Goal: Task Accomplishment & Management: Use online tool/utility

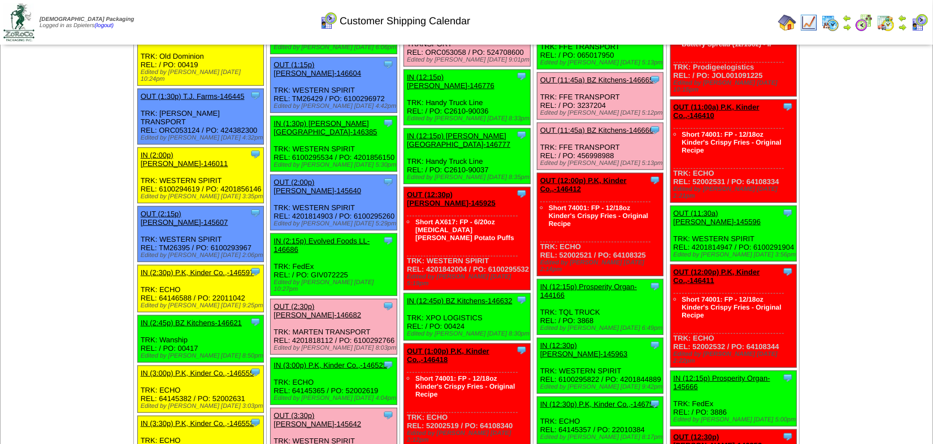
scroll to position [822, 0]
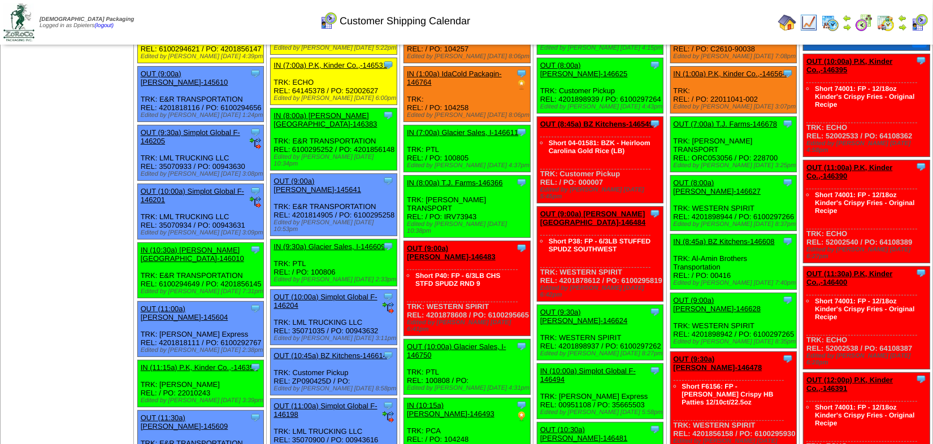
scroll to position [0, 0]
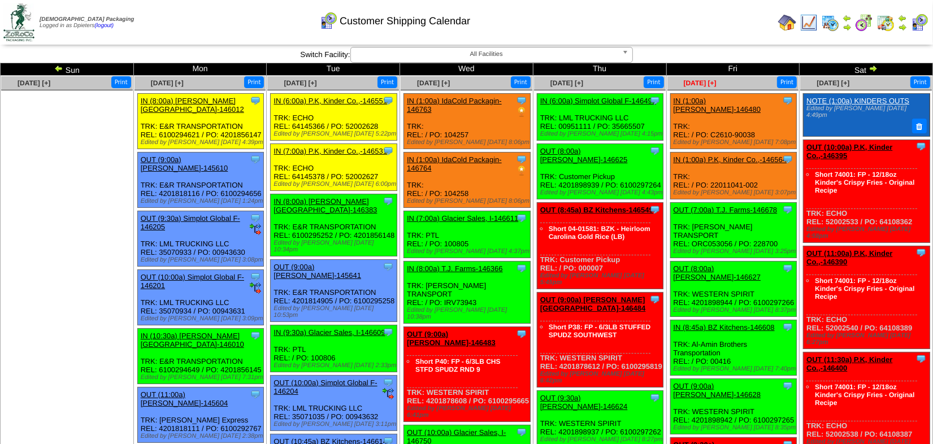
click at [713, 83] on span "Sep 12 [+]" at bounding box center [700, 83] width 33 height 8
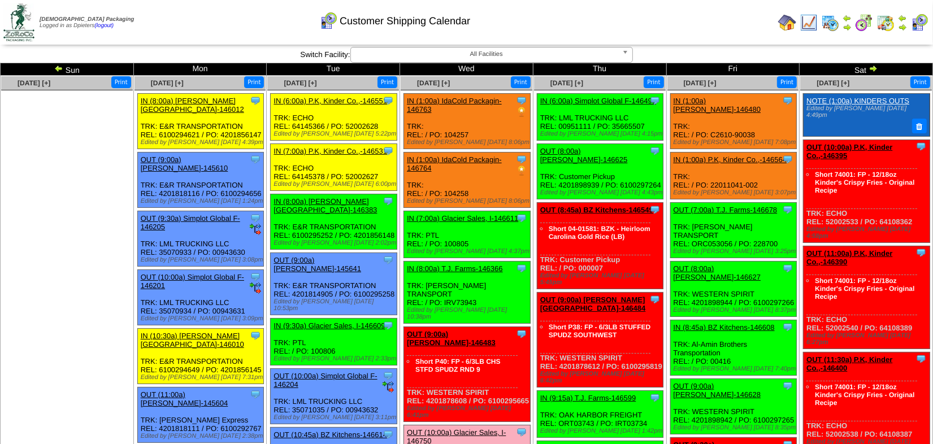
click at [691, 10] on td "Print All" at bounding box center [506, 22] width 535 height 42
click at [77, 230] on ul at bounding box center [67, 175] width 132 height 170
click at [101, 205] on ul at bounding box center [67, 175] width 132 height 170
click at [98, 257] on ul at bounding box center [67, 175] width 132 height 170
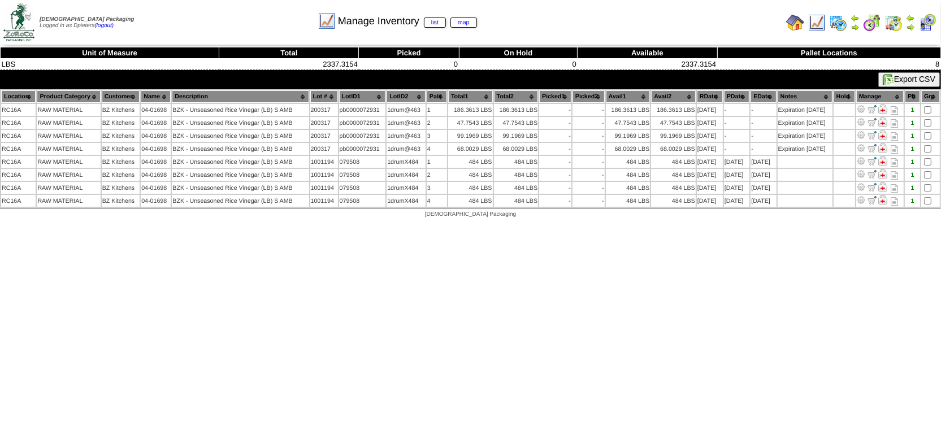
click at [816, 25] on img at bounding box center [817, 23] width 18 height 18
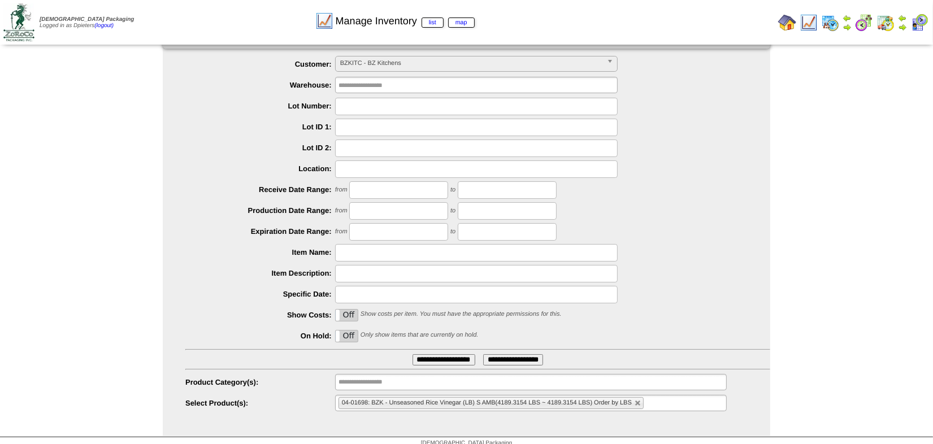
scroll to position [26, 0]
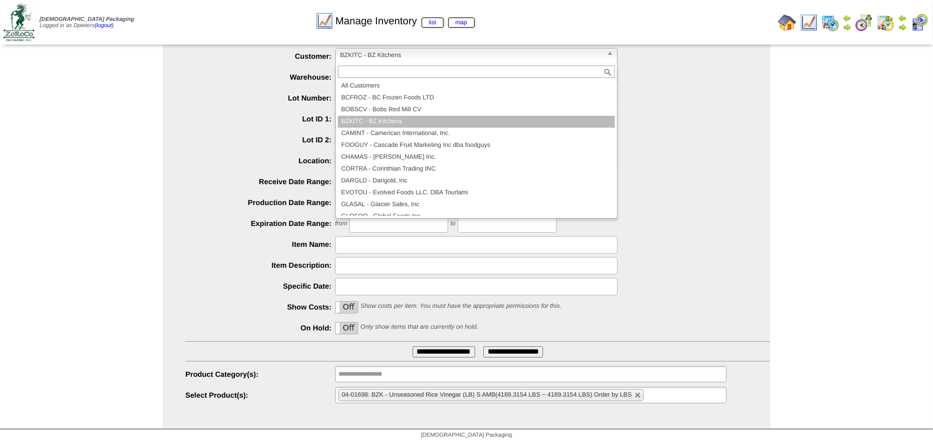
click at [406, 49] on span "BZKITC - BZ Kitchens" at bounding box center [471, 56] width 262 height 14
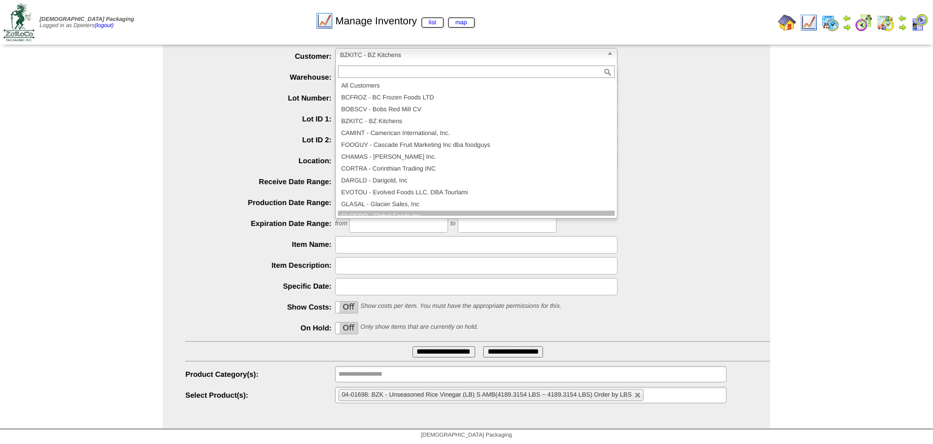
scroll to position [101, 0]
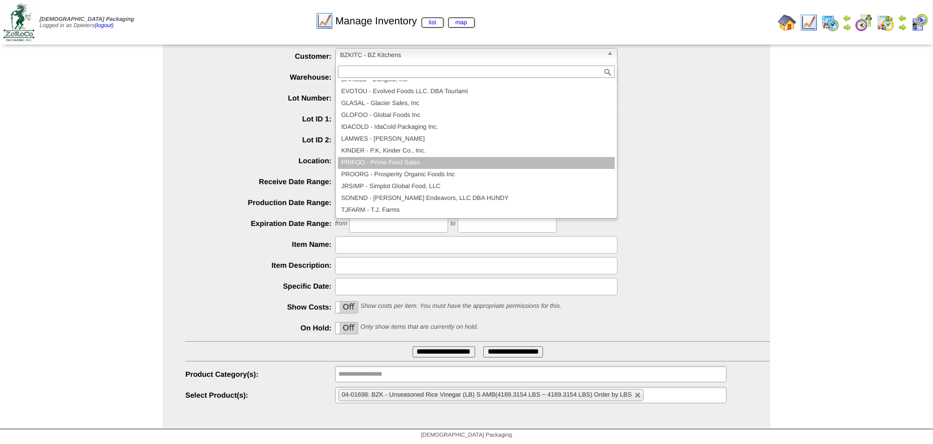
click at [429, 159] on li "PRIFOO - Prime Food Sales" at bounding box center [476, 163] width 277 height 12
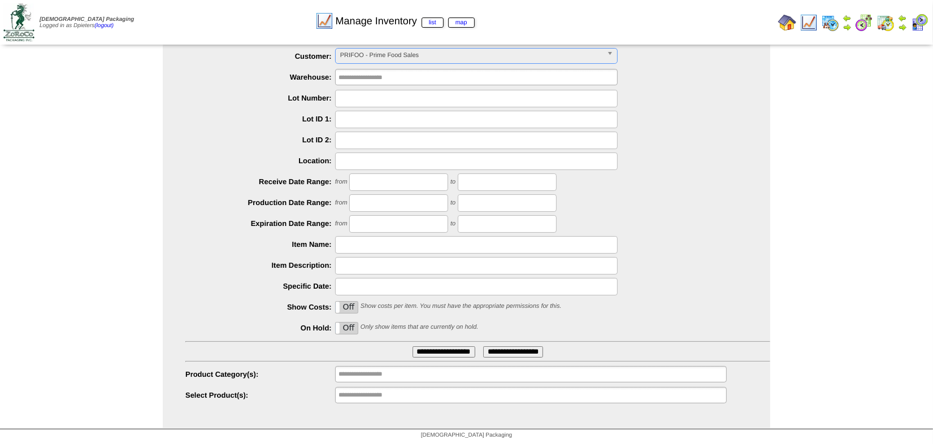
click at [443, 352] on input "**********" at bounding box center [444, 352] width 63 height 11
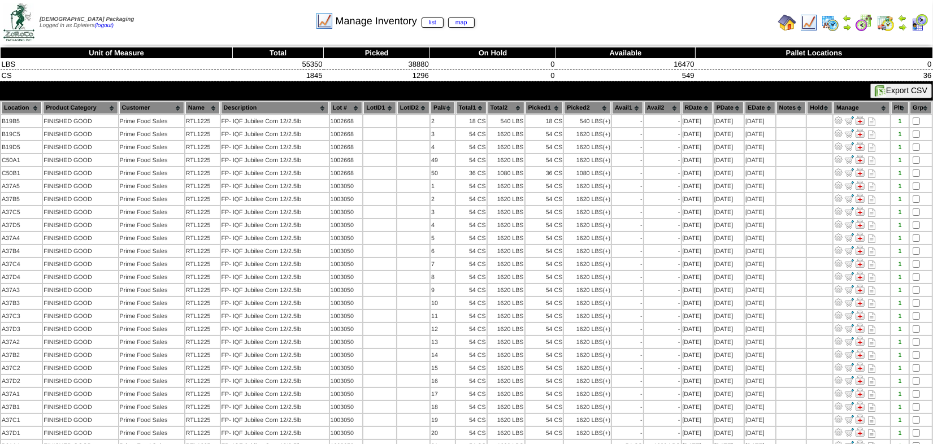
click at [789, 24] on img at bounding box center [787, 23] width 18 height 18
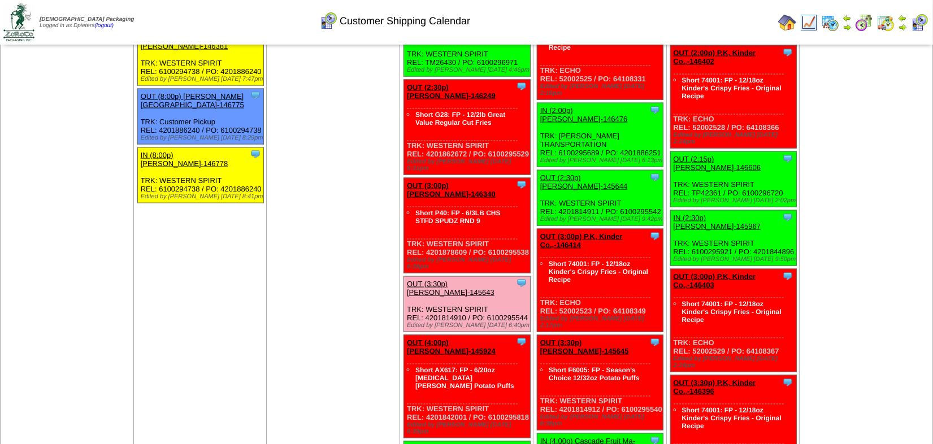
scroll to position [1593, 0]
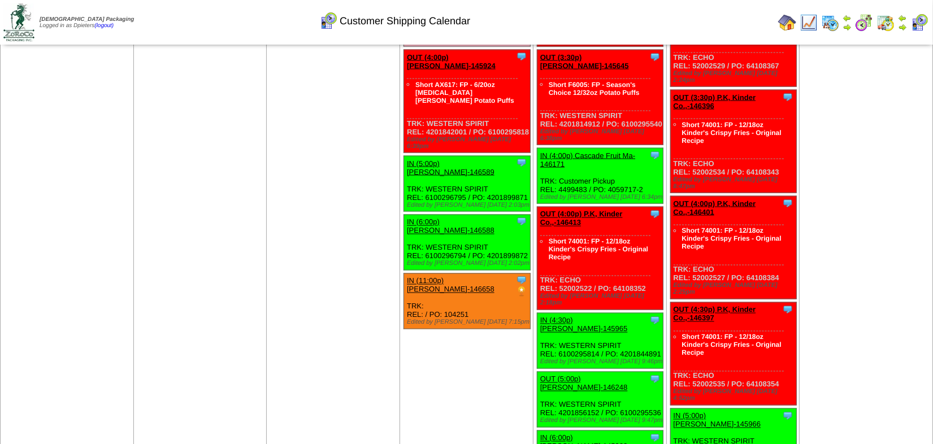
scroll to position [1901, 0]
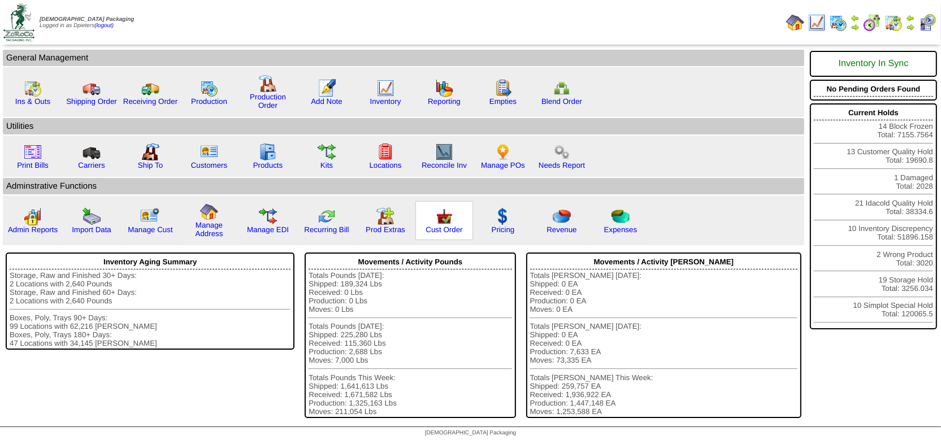
click at [439, 217] on img at bounding box center [444, 216] width 18 height 18
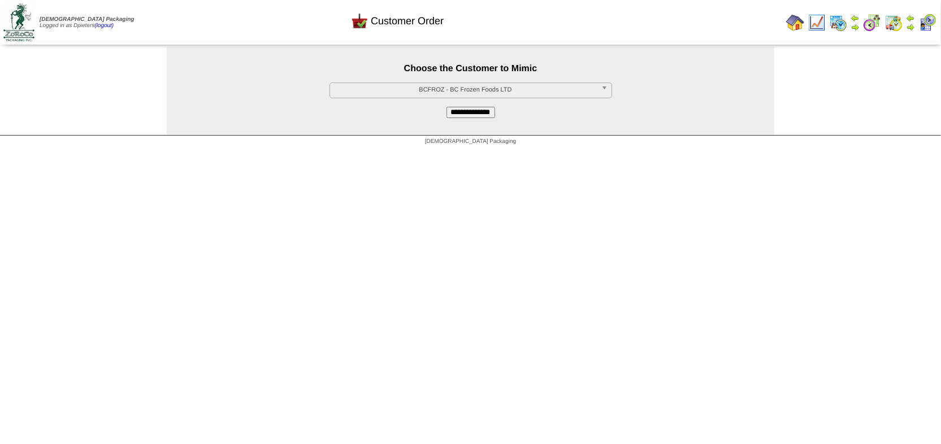
click at [422, 89] on span "BCFROZ - BC Frozen Foods LTD" at bounding box center [466, 90] width 262 height 14
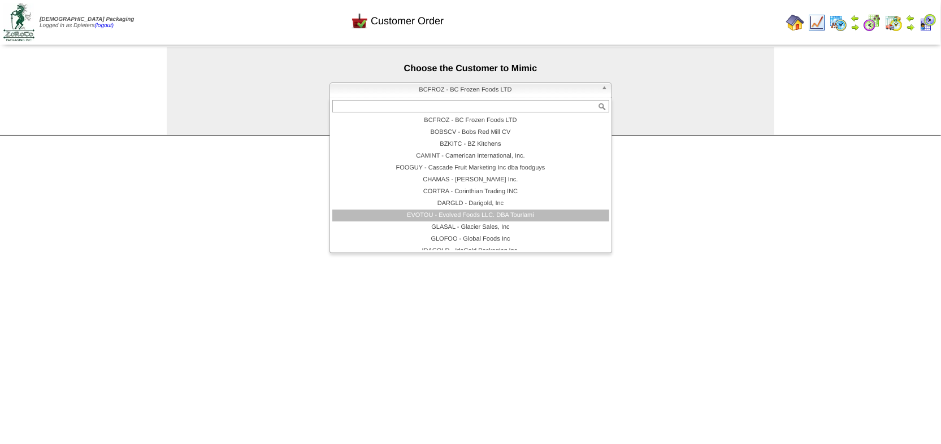
click at [444, 213] on li "EVOTOU - Evolved Foods LLC. DBA Tourlami" at bounding box center [470, 216] width 277 height 12
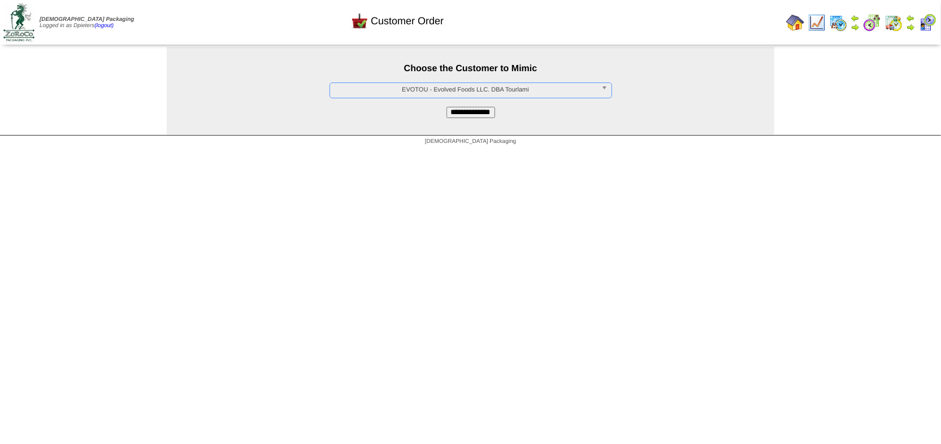
click at [486, 112] on input "**********" at bounding box center [471, 112] width 49 height 11
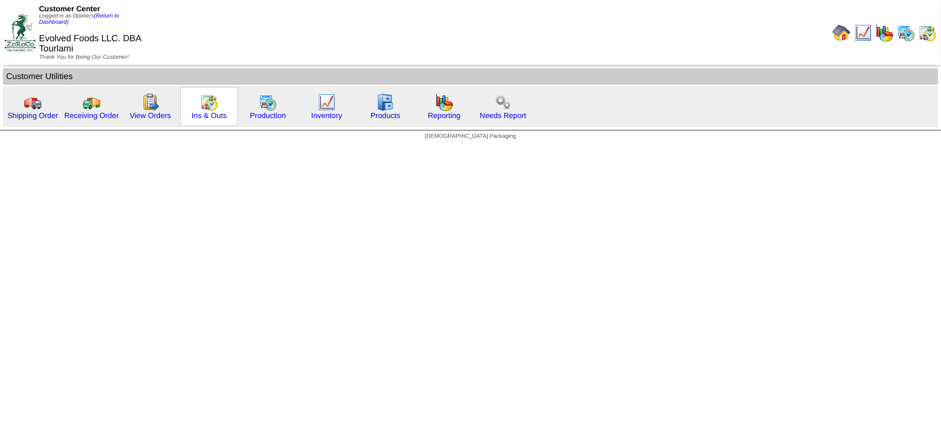
click at [209, 105] on img at bounding box center [209, 102] width 18 height 18
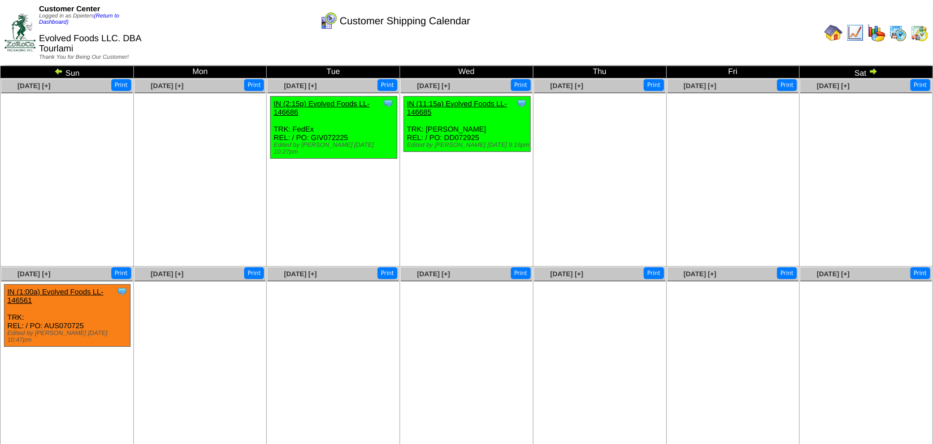
click at [59, 73] on img at bounding box center [58, 71] width 9 height 9
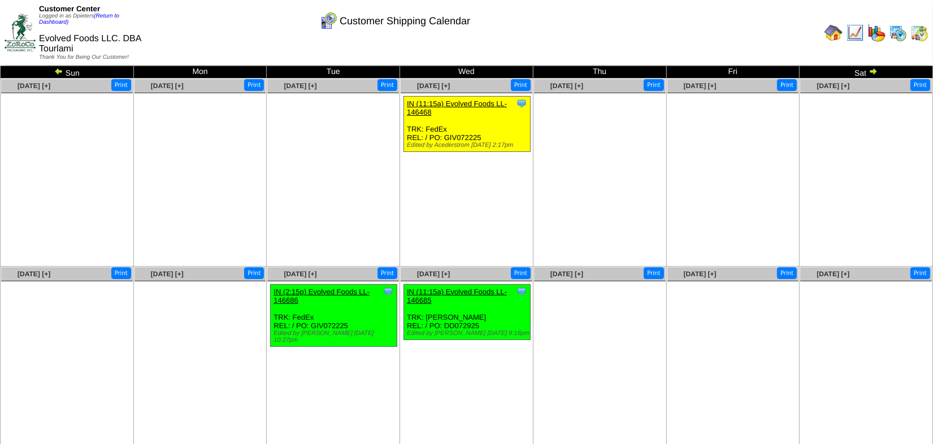
click at [874, 67] on div "Customer Center Logged in as Dpieters (Return to Dashboard) Evolved Foods LLC. …" at bounding box center [466, 35] width 933 height 70
click at [873, 71] on img at bounding box center [873, 71] width 9 height 9
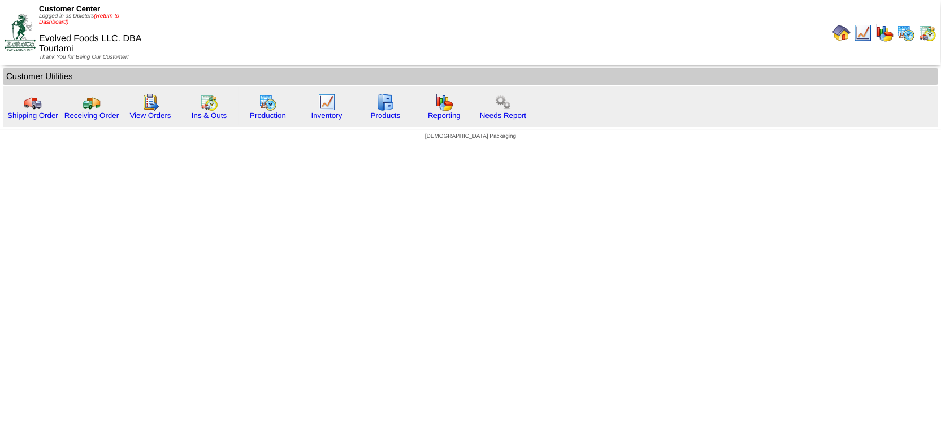
click at [107, 15] on link "(Return to Dashboard)" at bounding box center [79, 19] width 80 height 12
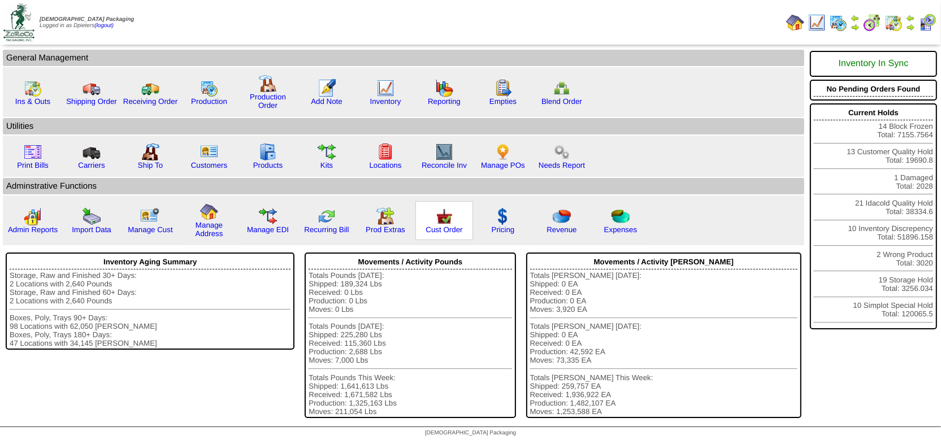
click at [439, 217] on img at bounding box center [444, 216] width 18 height 18
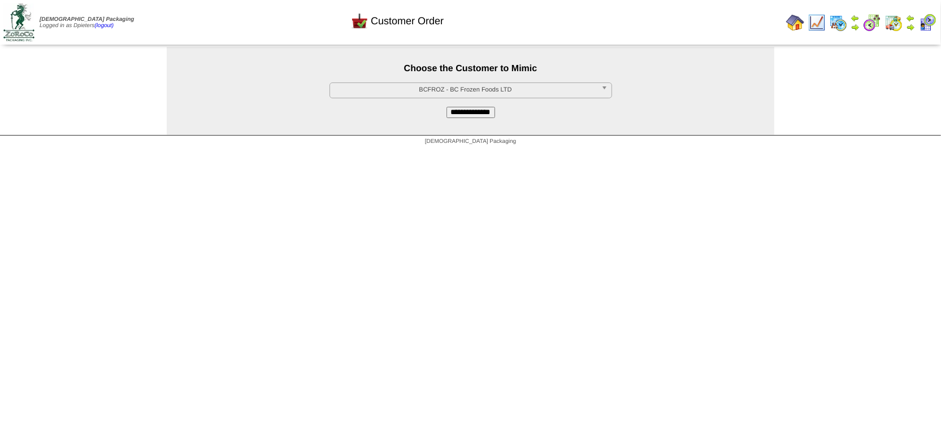
click at [412, 90] on span "BCFROZ - BC Frozen Foods LTD" at bounding box center [466, 90] width 262 height 14
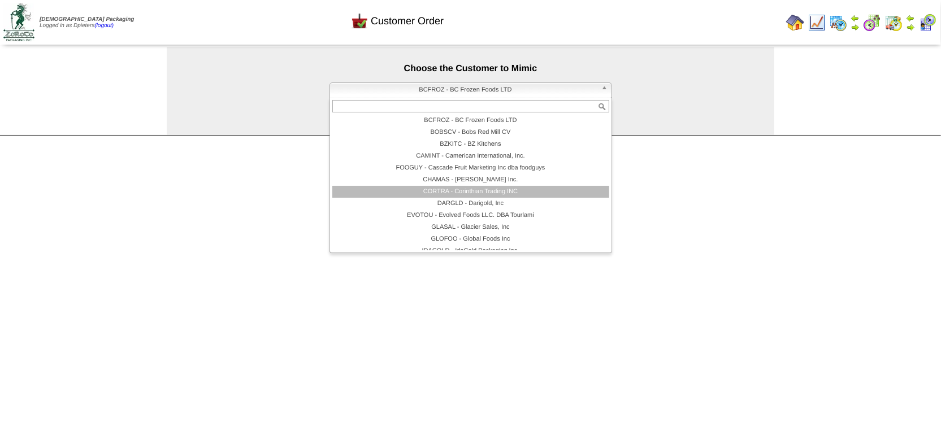
click at [480, 193] on li "CORTRA - Corinthian Trading INC" at bounding box center [470, 192] width 277 height 12
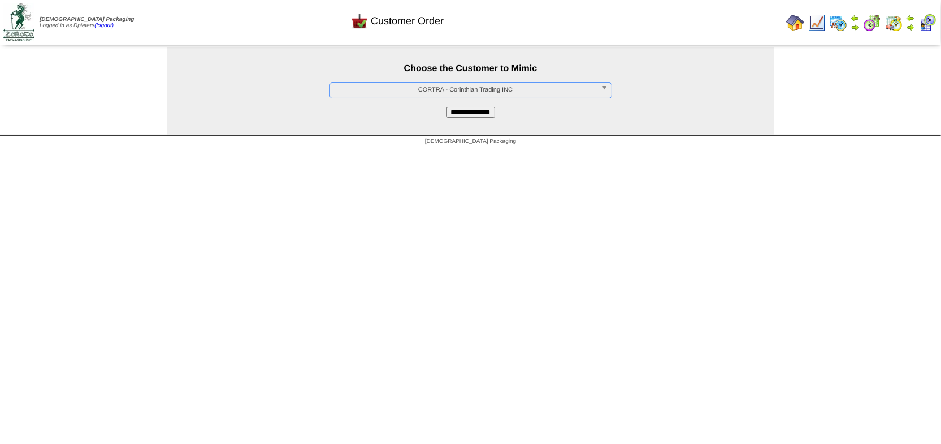
click at [479, 114] on input "**********" at bounding box center [471, 112] width 49 height 11
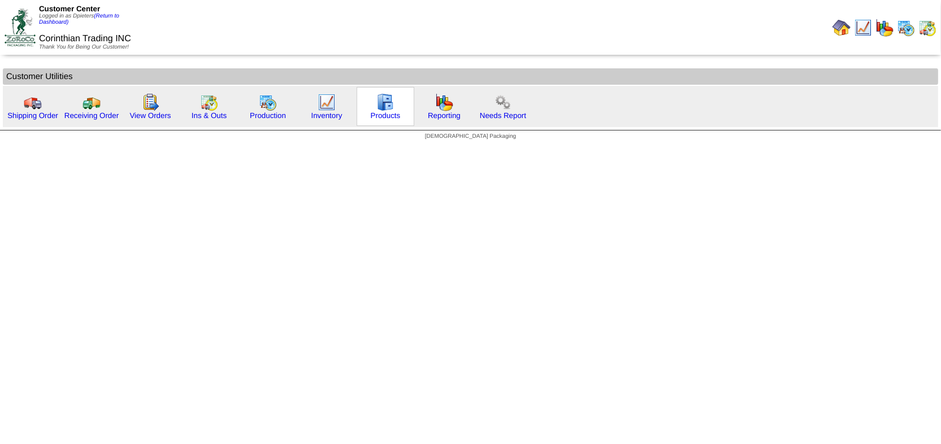
click at [385, 108] on img at bounding box center [385, 102] width 18 height 18
click at [256, 119] on link "Production" at bounding box center [268, 115] width 36 height 8
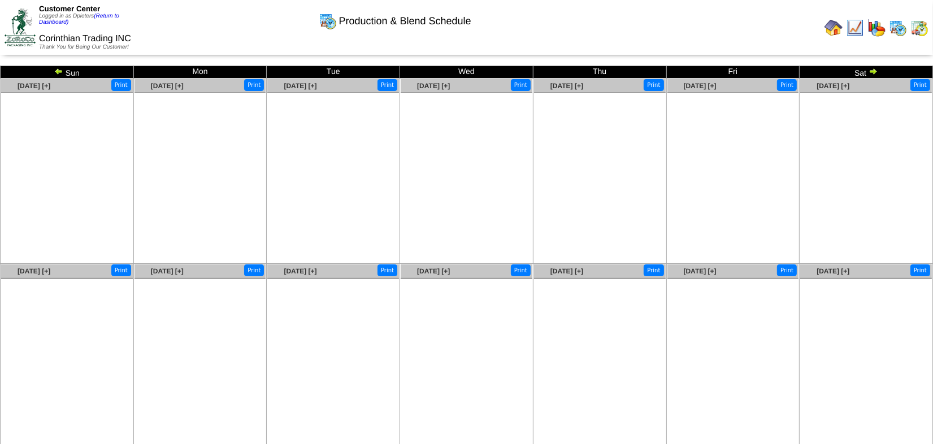
click at [58, 71] on img at bounding box center [58, 71] width 9 height 9
click at [56, 72] on img at bounding box center [58, 71] width 9 height 9
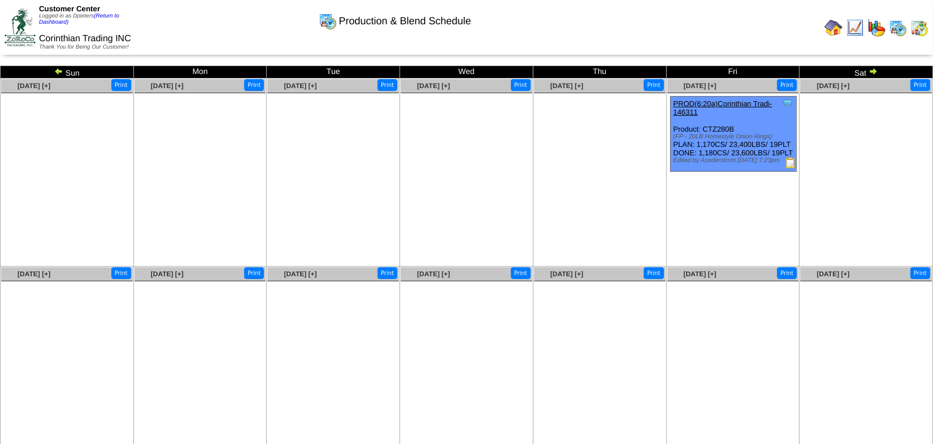
click at [56, 69] on img at bounding box center [58, 71] width 9 height 9
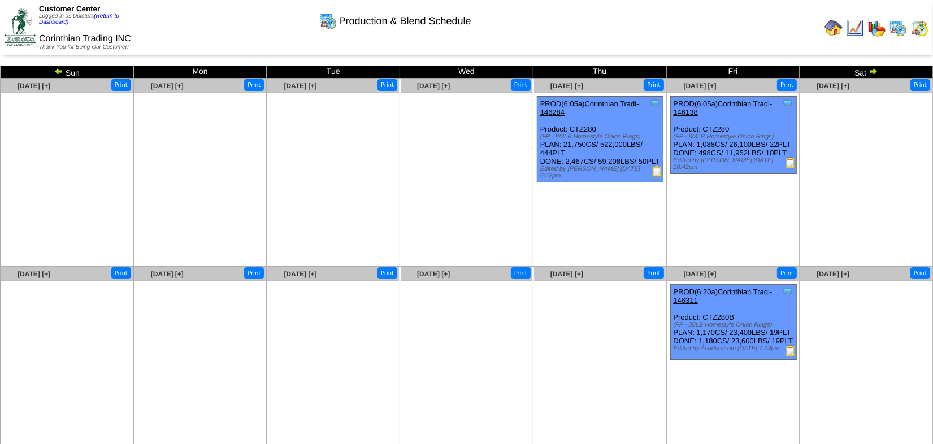
click at [581, 106] on link "PROD(6:05a)Corinthian Tradi-146284" at bounding box center [589, 107] width 99 height 17
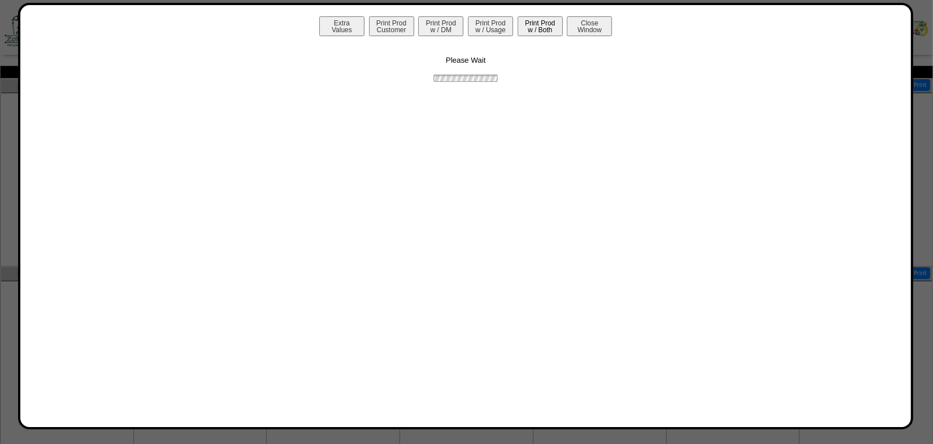
click at [543, 24] on button "Print Prod w / Both" at bounding box center [540, 26] width 45 height 20
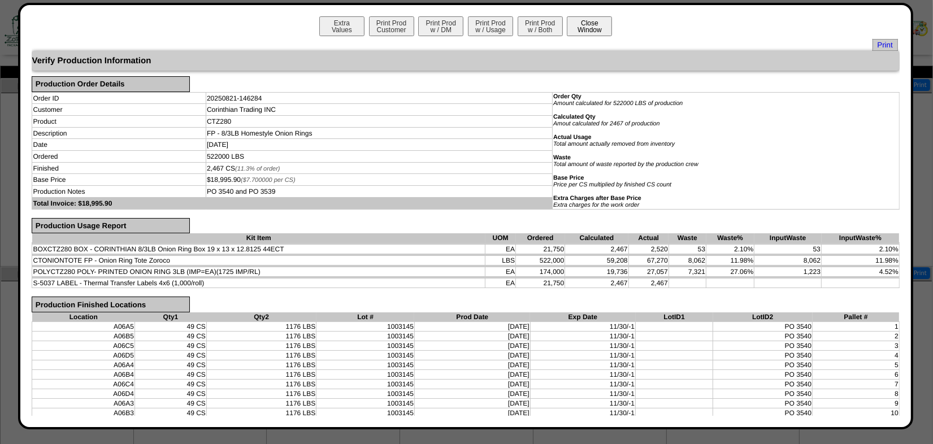
click at [596, 23] on button "Close Window" at bounding box center [589, 26] width 45 height 20
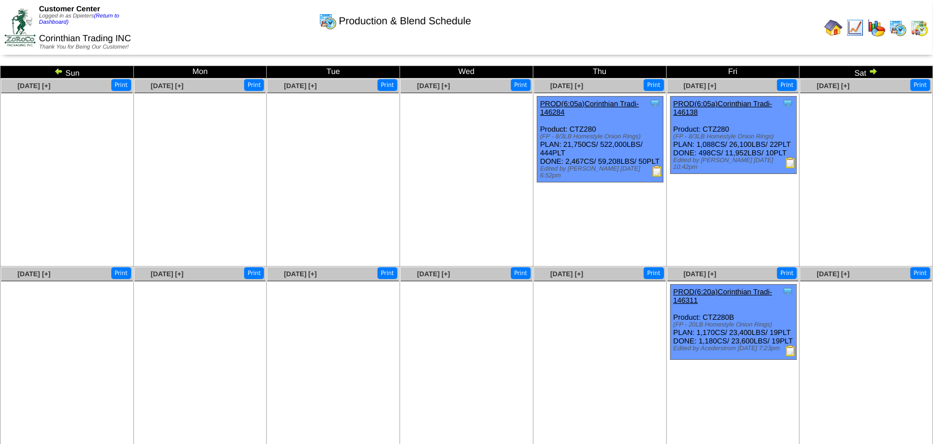
click at [790, 357] on img at bounding box center [790, 350] width 11 height 11
click at [113, 14] on link "(Return to Dashboard)" at bounding box center [79, 19] width 80 height 12
